Goal: Find specific page/section: Find specific page/section

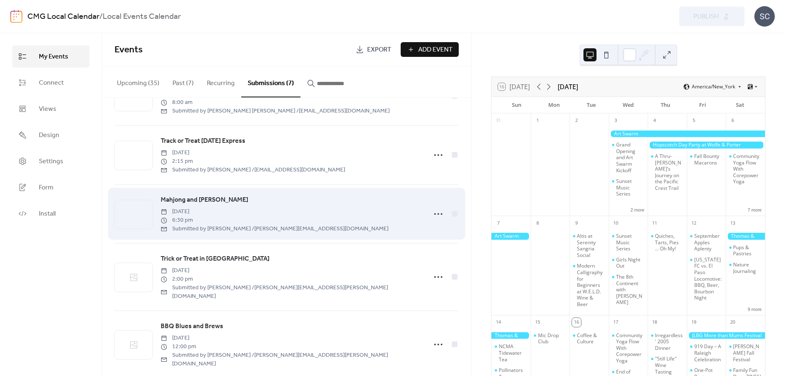
scroll to position [162, 0]
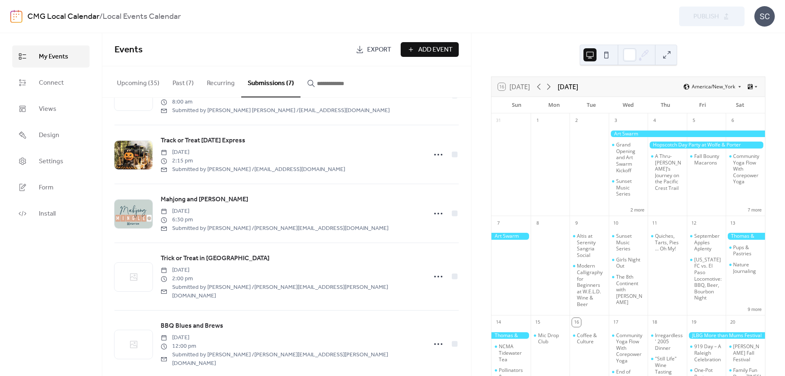
click at [133, 81] on button "Upcoming (35)" at bounding box center [138, 81] width 56 height 30
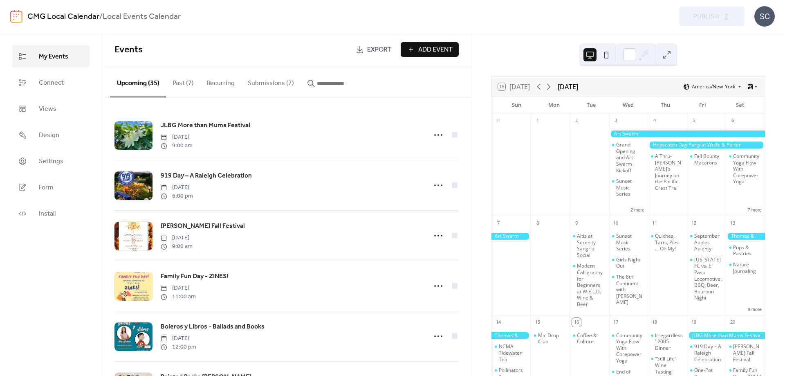
click at [176, 85] on button "Past (7)" at bounding box center [183, 81] width 34 height 30
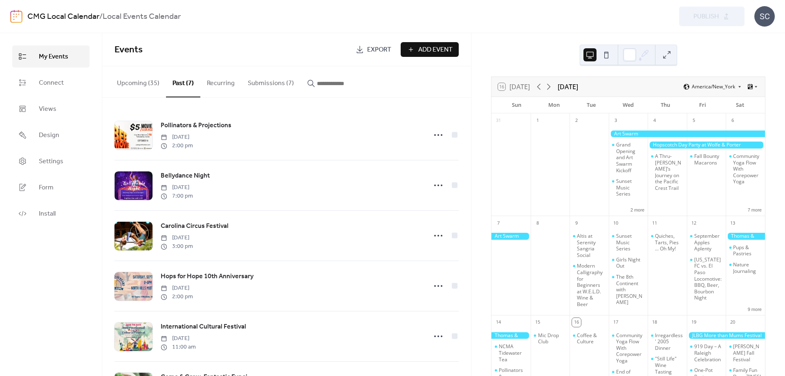
click at [214, 85] on button "Recurring" at bounding box center [220, 81] width 41 height 30
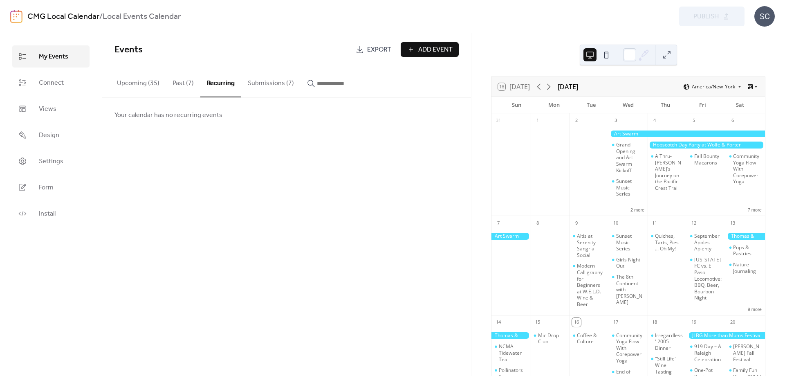
click at [267, 84] on button "Submissions (7)" at bounding box center [270, 81] width 59 height 30
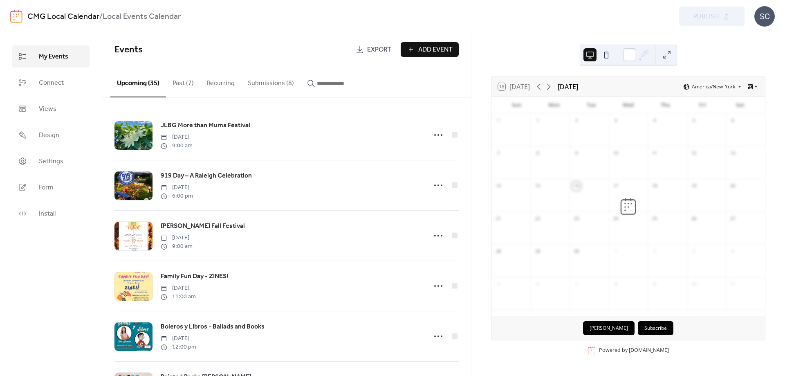
click at [264, 79] on button "Submissions (8)" at bounding box center [270, 81] width 59 height 30
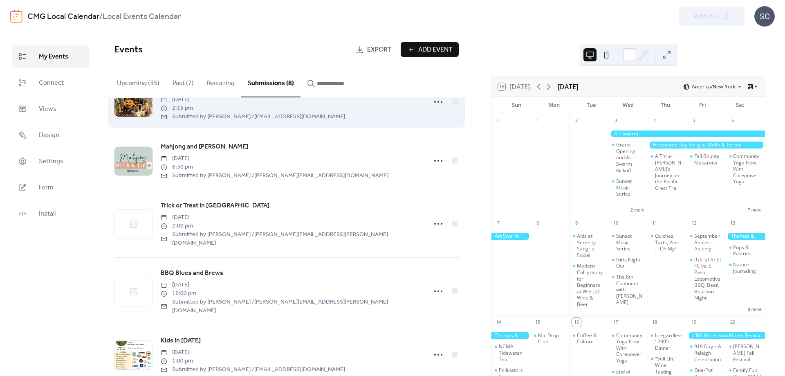
scroll to position [221, 0]
